Goal: Transaction & Acquisition: Obtain resource

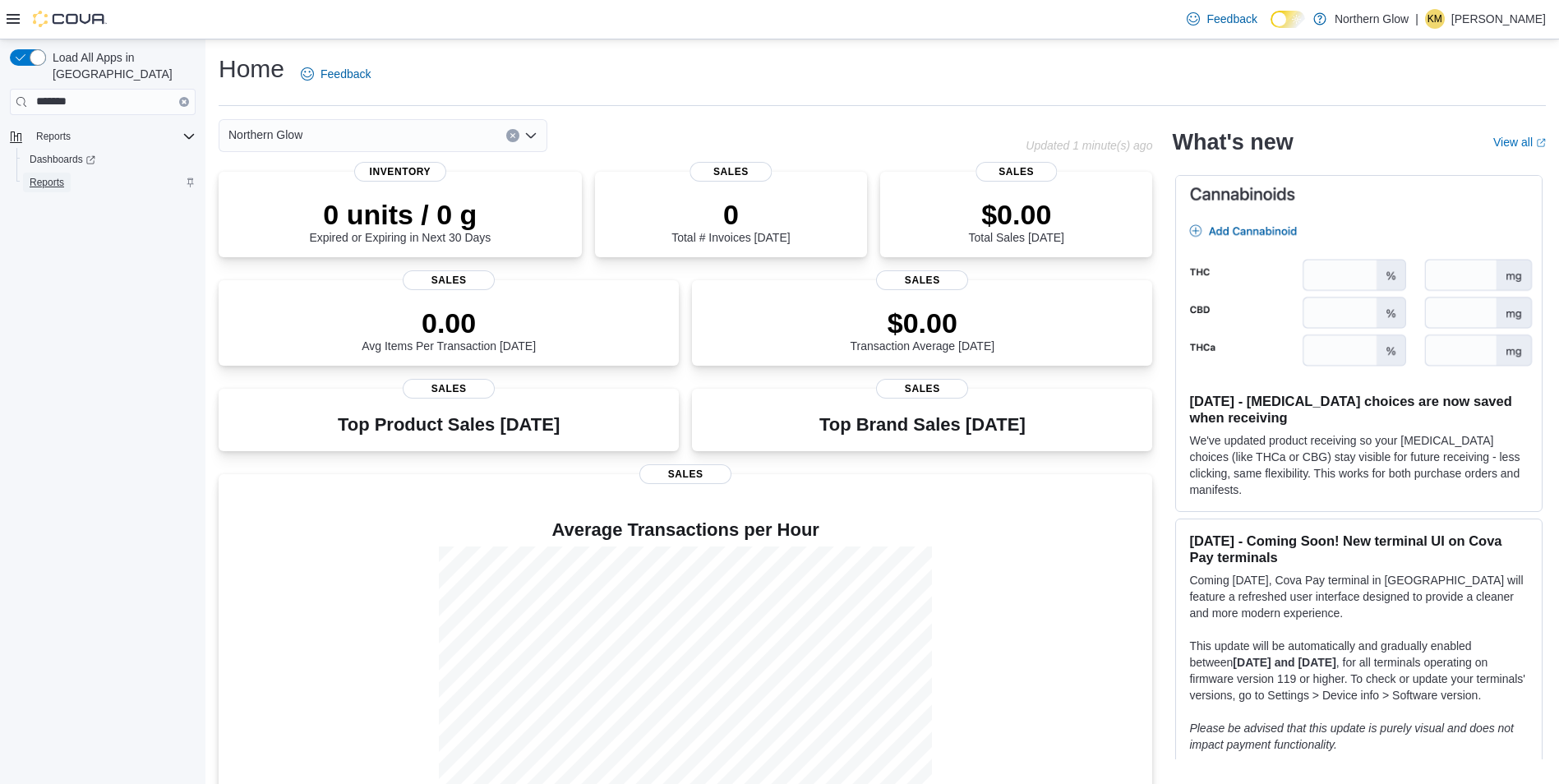
click at [41, 176] on span "Reports" at bounding box center [46, 183] width 34 height 13
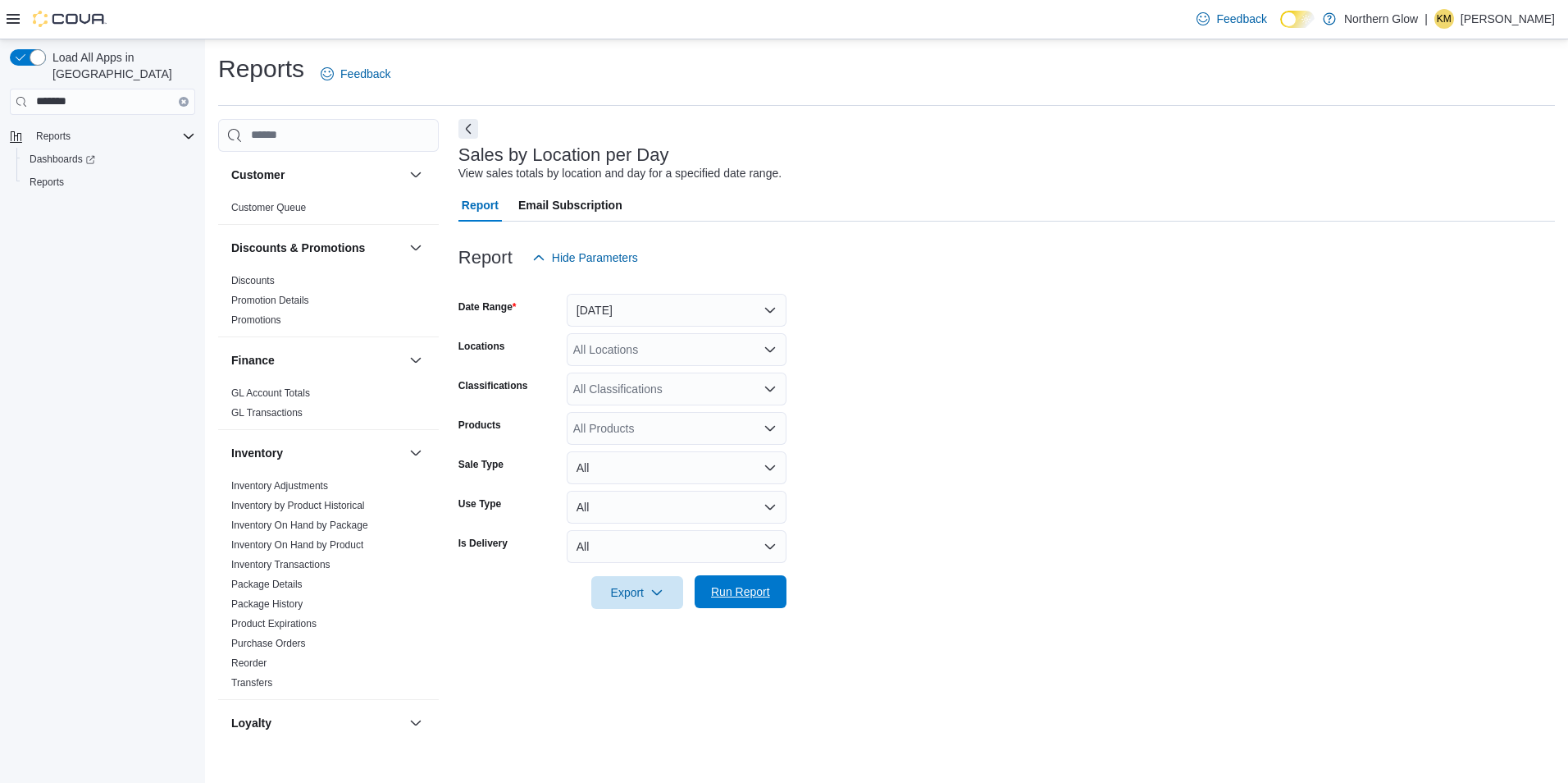
click at [754, 583] on span "Run Report" at bounding box center [740, 591] width 72 height 33
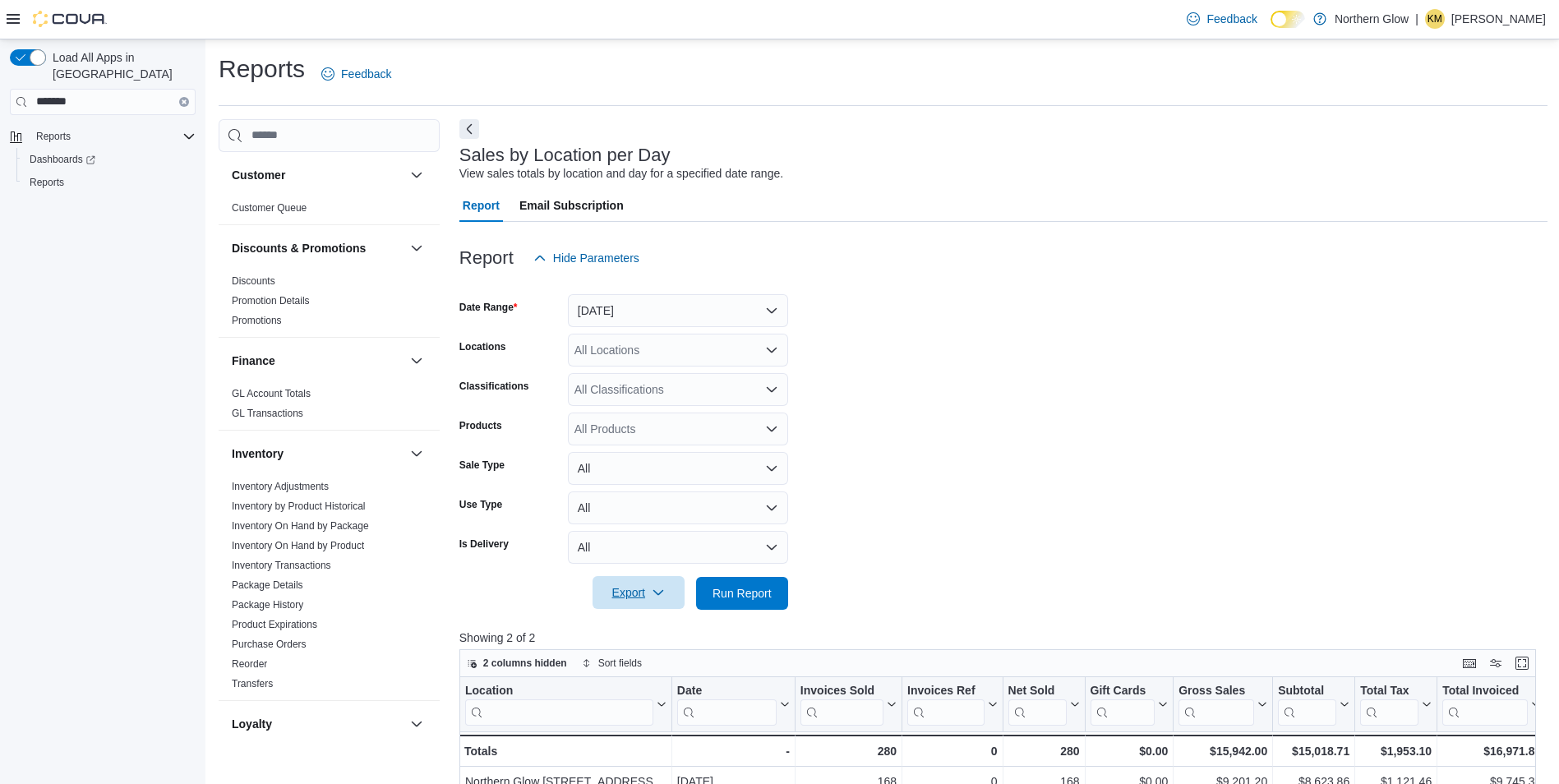
click at [637, 601] on span "Export" at bounding box center [638, 592] width 72 height 33
click at [650, 662] on span "Export to Csv" at bounding box center [641, 659] width 74 height 13
click at [635, 593] on span "Export" at bounding box center [638, 592] width 72 height 33
click at [649, 658] on span "Export to Csv" at bounding box center [641, 659] width 74 height 13
click at [651, 601] on span "Export" at bounding box center [638, 592] width 72 height 33
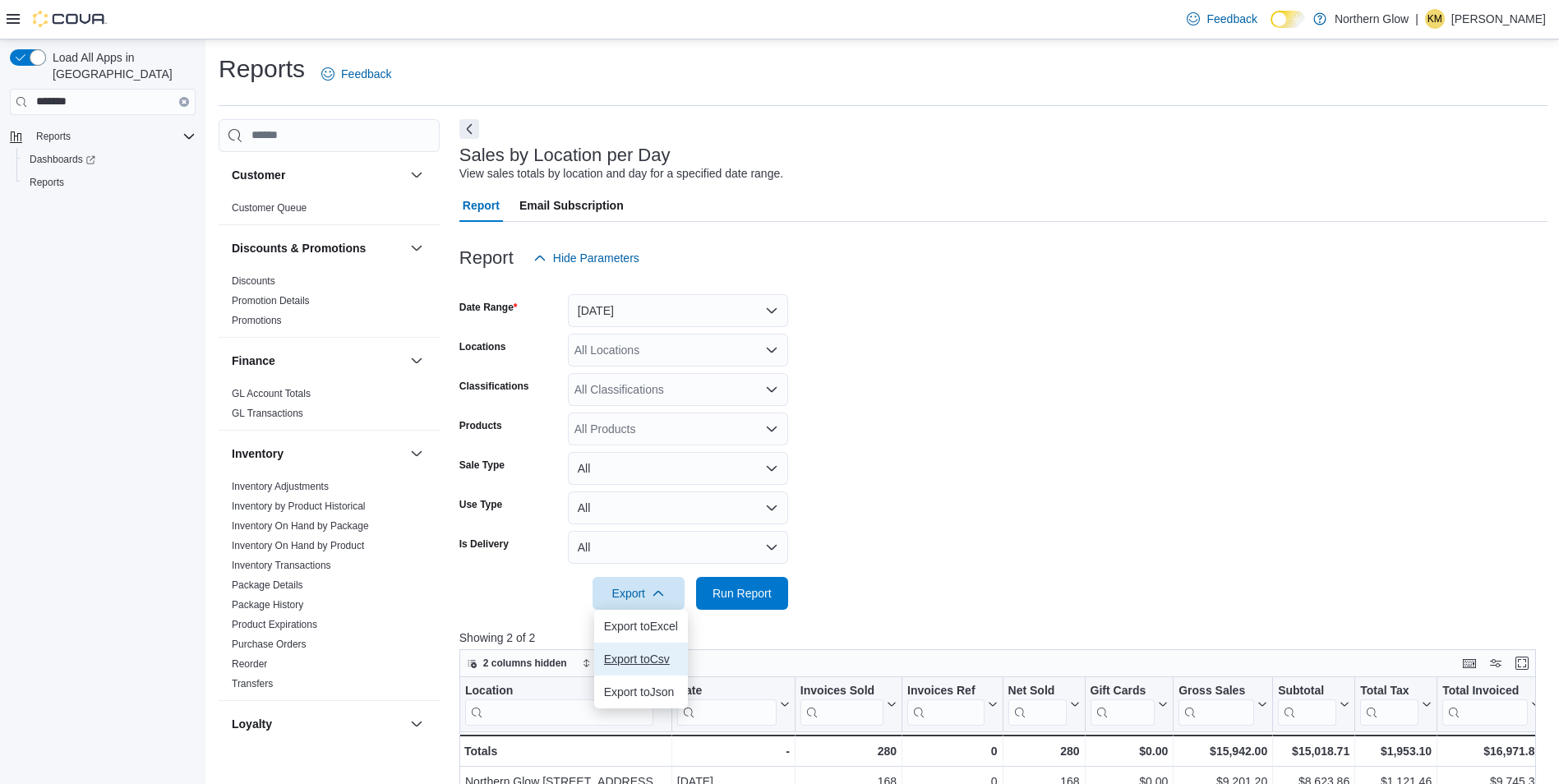
click at [660, 650] on button "Export to Csv" at bounding box center [640, 659] width 94 height 33
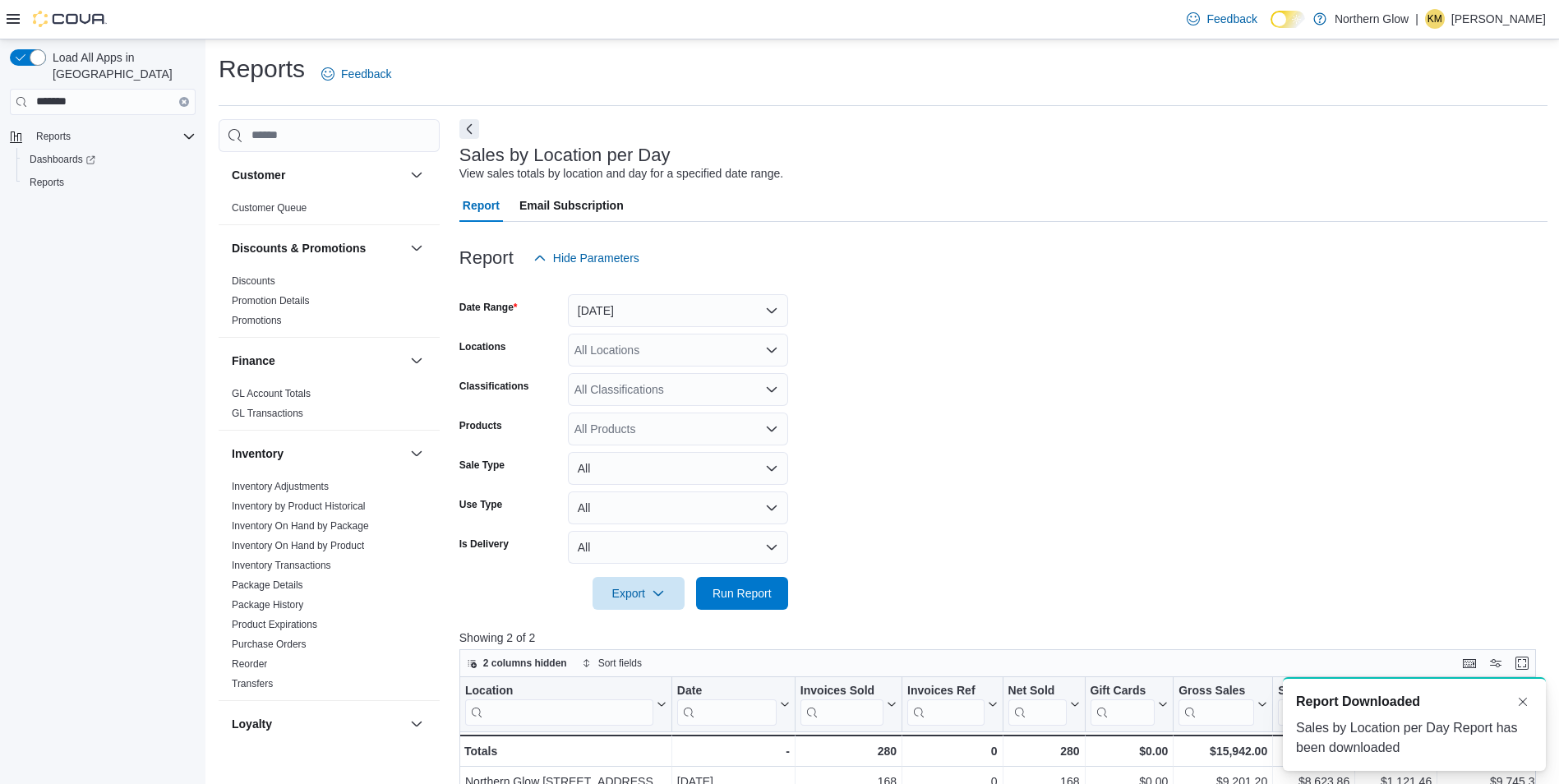
click at [1047, 121] on div "Sales by Location per Day View sales totals by location and day for a specified…" at bounding box center [1003, 698] width 1088 height 1157
click at [1518, 19] on p "[PERSON_NAME]" at bounding box center [1499, 19] width 95 height 20
click at [1467, 163] on button "Sign Out" at bounding box center [1464, 161] width 152 height 27
